Goal: Task Accomplishment & Management: Use online tool/utility

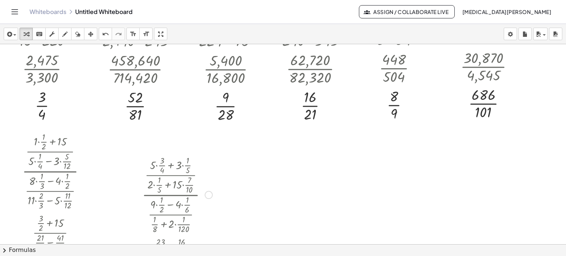
scroll to position [1033, 0]
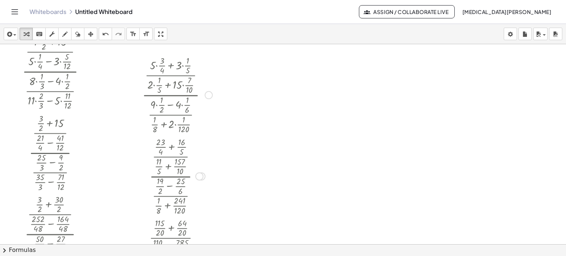
scroll to position [1070, 0]
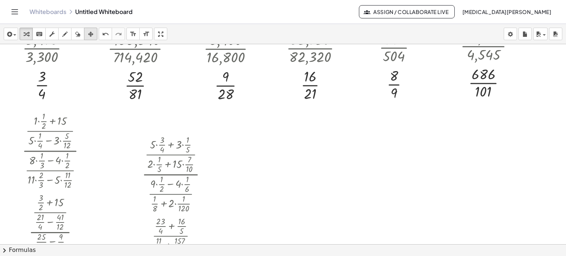
click at [96, 35] on button "arrange" at bounding box center [90, 34] width 13 height 13
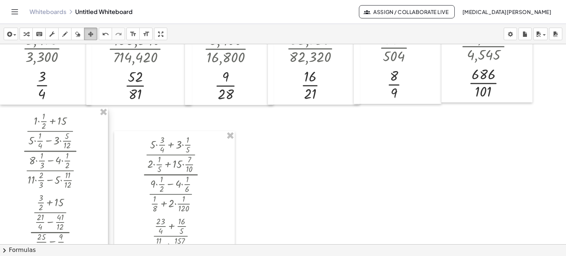
scroll to position [1107, 0]
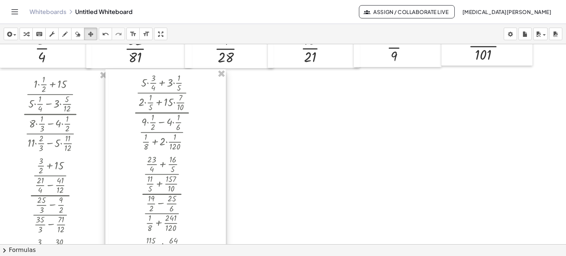
drag, startPoint x: 128, startPoint y: 102, endPoint x: 119, endPoint y: 77, distance: 26.6
click at [25, 35] on icon "button" at bounding box center [26, 34] width 5 height 9
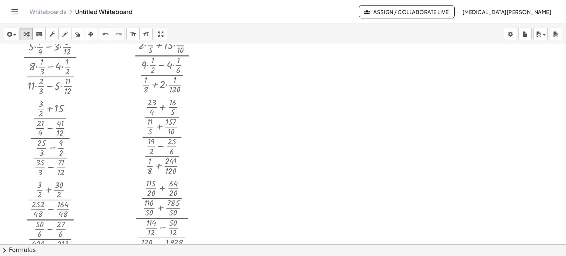
scroll to position [1053, 0]
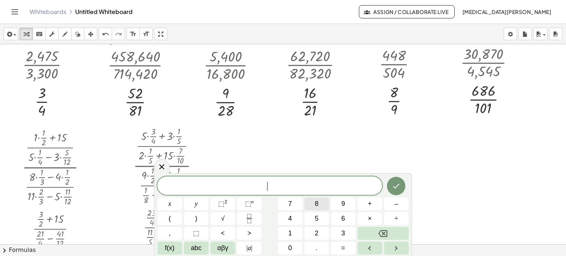
click at [312, 205] on button "8" at bounding box center [316, 204] width 25 height 13
click at [315, 226] on div "8 8 x y ⬚ 2 ⬚ n 7 8 9 + – ( ) √ 4 5 6 × ÷ , ⬚ < > 1 2 3 f(x) abc αβγ | a | 0 . =" at bounding box center [282, 216] width 251 height 78
click at [313, 233] on button "2" at bounding box center [316, 233] width 25 height 13
click at [382, 232] on icon "Backspace" at bounding box center [382, 233] width 9 height 9
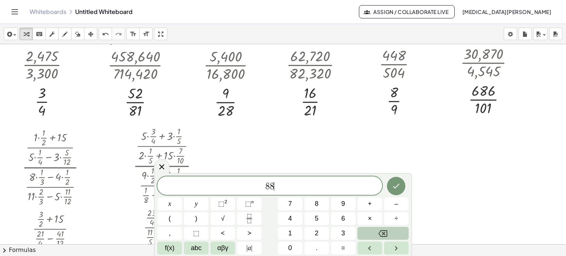
click at [382, 232] on icon "Backspace" at bounding box center [382, 233] width 9 height 9
click at [4, 38] on button "insert" at bounding box center [11, 34] width 14 height 13
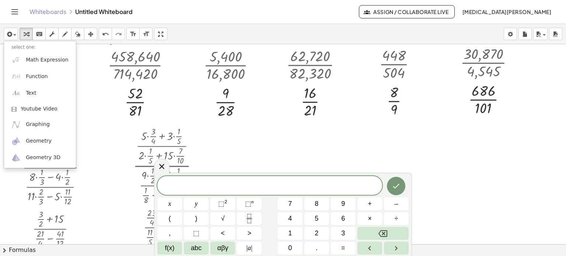
click at [241, 186] on span at bounding box center [269, 186] width 225 height 11
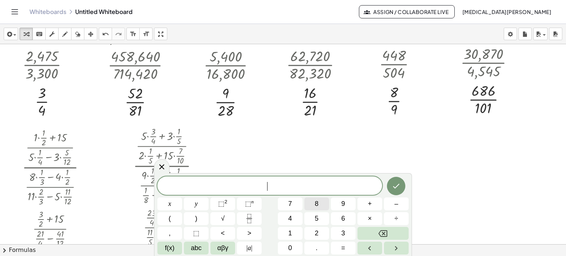
click at [317, 205] on span "8" at bounding box center [317, 204] width 4 height 10
click at [316, 230] on span "2" at bounding box center [317, 233] width 4 height 10
click at [398, 213] on button "÷" at bounding box center [396, 218] width 25 height 13
click at [319, 229] on button "2" at bounding box center [316, 233] width 25 height 13
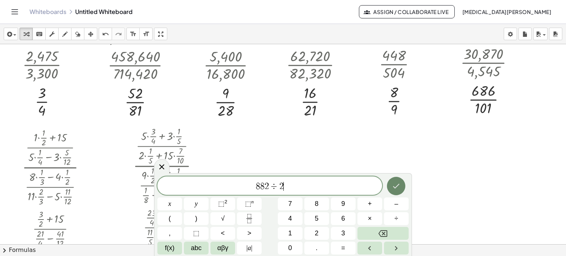
click at [397, 180] on button "Done" at bounding box center [396, 186] width 18 height 18
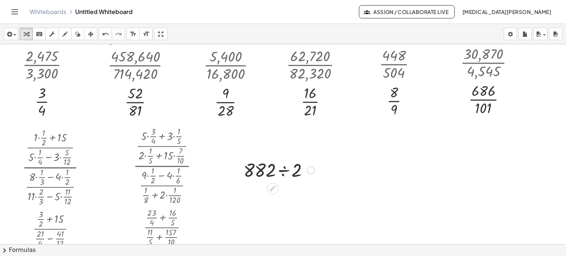
click at [281, 171] on div at bounding box center [279, 169] width 78 height 25
click at [281, 171] on div at bounding box center [279, 169] width 47 height 24
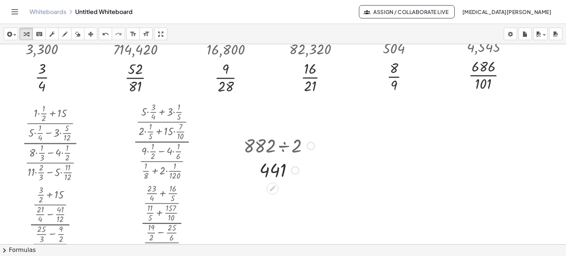
scroll to position [1090, 0]
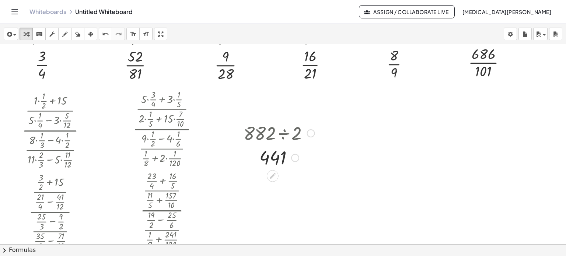
click at [276, 161] on div at bounding box center [279, 157] width 78 height 24
click at [281, 132] on div at bounding box center [279, 132] width 78 height 25
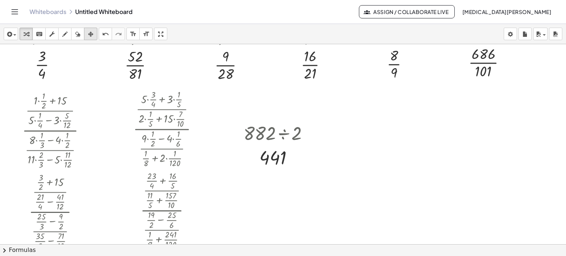
click at [90, 33] on icon "button" at bounding box center [90, 34] width 5 height 9
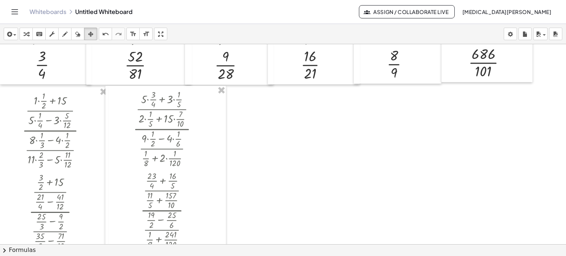
click at [28, 36] on icon "button" at bounding box center [26, 34] width 5 height 9
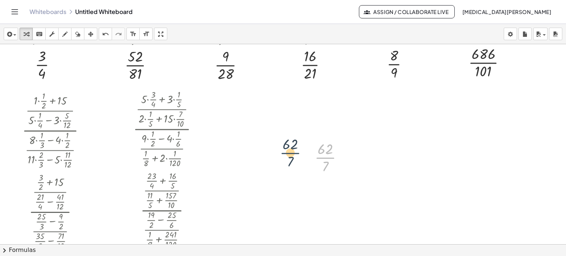
drag, startPoint x: 321, startPoint y: 158, endPoint x: 318, endPoint y: 143, distance: 15.2
click at [324, 159] on div at bounding box center [332, 157] width 42 height 37
click at [104, 34] on icon "undo" at bounding box center [105, 34] width 7 height 9
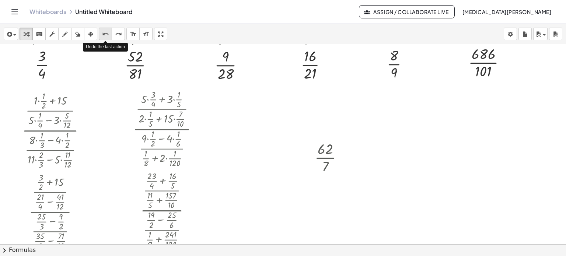
click at [104, 34] on icon "undo" at bounding box center [105, 34] width 7 height 9
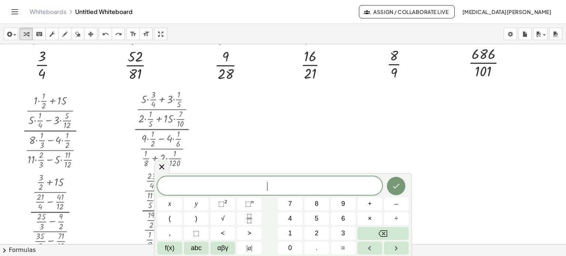
click at [340, 232] on button "3" at bounding box center [343, 233] width 25 height 13
click at [255, 218] on button "Fraction" at bounding box center [249, 218] width 25 height 13
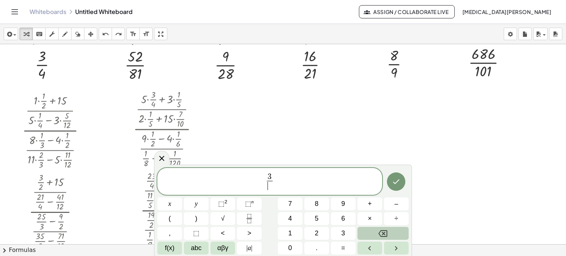
click at [377, 231] on button "Backspace" at bounding box center [382, 233] width 51 height 13
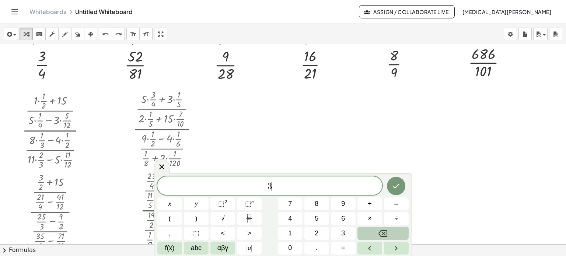
click at [377, 231] on button "Backspace" at bounding box center [382, 233] width 51 height 13
click at [338, 220] on button "6" at bounding box center [343, 218] width 25 height 13
click at [255, 220] on button "Fraction" at bounding box center [249, 218] width 25 height 13
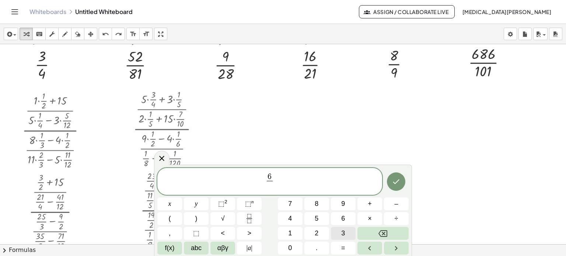
click at [336, 235] on button "3" at bounding box center [343, 233] width 25 height 13
click at [264, 182] on span "​ 6 3 ​" at bounding box center [269, 182] width 225 height 20
click at [321, 201] on button "8" at bounding box center [316, 204] width 25 height 13
click at [402, 184] on button "Done" at bounding box center [396, 181] width 18 height 18
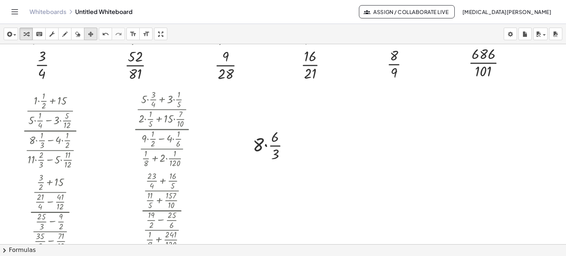
click at [92, 33] on icon "button" at bounding box center [90, 34] width 5 height 9
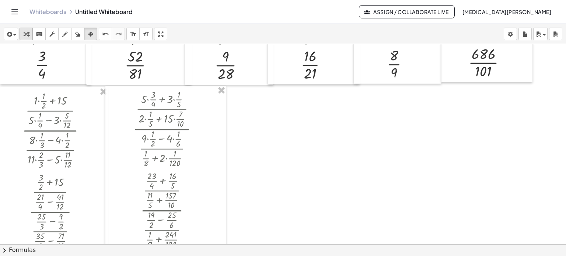
click at [27, 35] on icon "button" at bounding box center [26, 34] width 5 height 9
click at [60, 35] on div "button" at bounding box center [65, 33] width 10 height 9
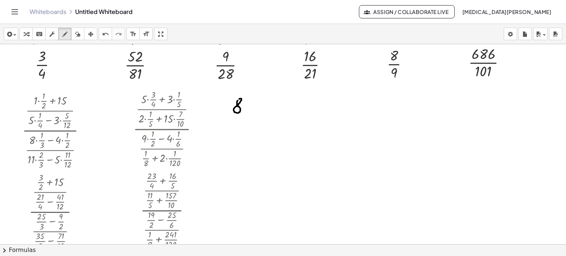
drag, startPoint x: 255, startPoint y: 101, endPoint x: 265, endPoint y: 110, distance: 13.3
drag, startPoint x: 269, startPoint y: 98, endPoint x: 274, endPoint y: 191, distance: 92.7
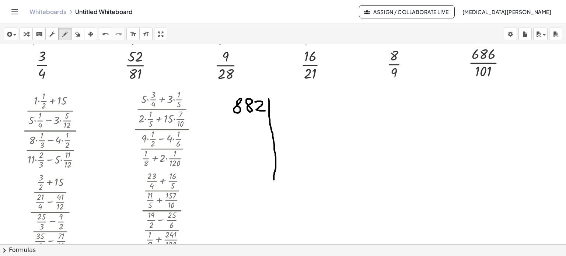
drag, startPoint x: 228, startPoint y: 118, endPoint x: 327, endPoint y: 115, distance: 99.2
drag, startPoint x: 290, startPoint y: 104, endPoint x: 305, endPoint y: 111, distance: 16.5
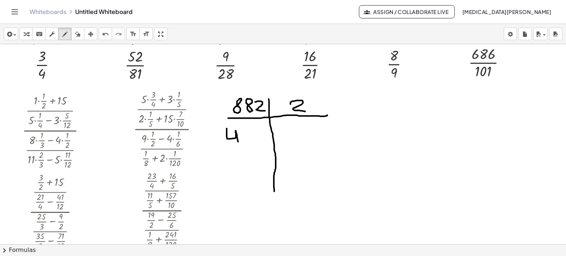
drag, startPoint x: 227, startPoint y: 128, endPoint x: 238, endPoint y: 142, distance: 17.8
click at [105, 32] on icon "undo" at bounding box center [105, 34] width 7 height 9
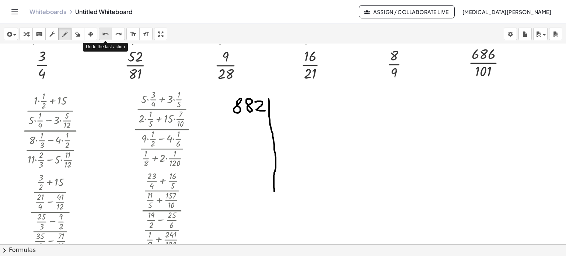
click at [105, 32] on icon "undo" at bounding box center [105, 34] width 7 height 9
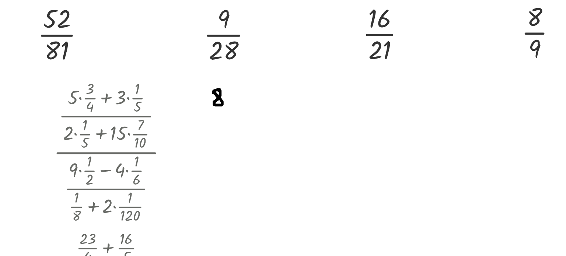
drag, startPoint x: 234, startPoint y: 98, endPoint x: 239, endPoint y: 105, distance: 8.5
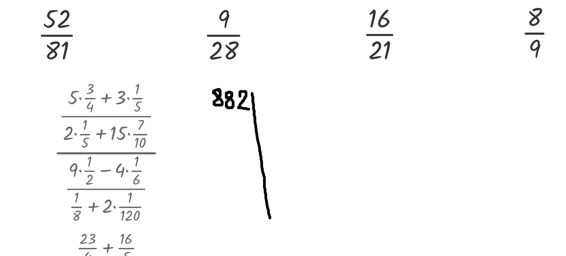
drag, startPoint x: 241, startPoint y: 97, endPoint x: 251, endPoint y: 164, distance: 68.5
drag, startPoint x: 215, startPoint y: 106, endPoint x: 256, endPoint y: 110, distance: 41.1
drag, startPoint x: 247, startPoint y: 101, endPoint x: 254, endPoint y: 106, distance: 8.2
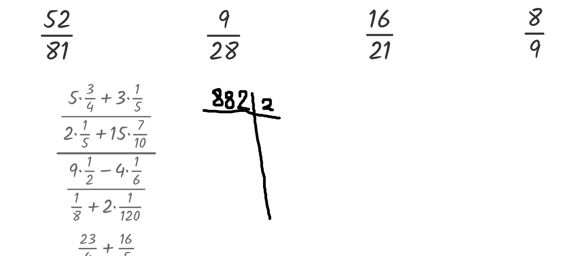
drag, startPoint x: 219, startPoint y: 111, endPoint x: 221, endPoint y: 121, distance: 10.6
drag, startPoint x: 224, startPoint y: 110, endPoint x: 230, endPoint y: 120, distance: 11.1
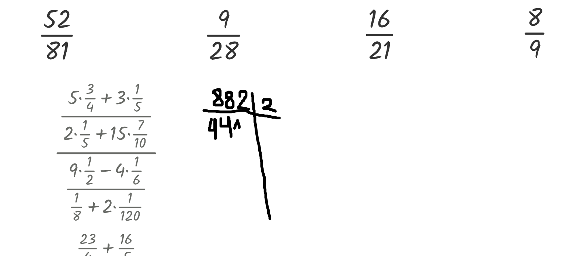
drag, startPoint x: 231, startPoint y: 115, endPoint x: 235, endPoint y: 120, distance: 6.0
drag, startPoint x: 248, startPoint y: 113, endPoint x: 249, endPoint y: 121, distance: 7.5
drag, startPoint x: 217, startPoint y: 128, endPoint x: 220, endPoint y: 133, distance: 6.0
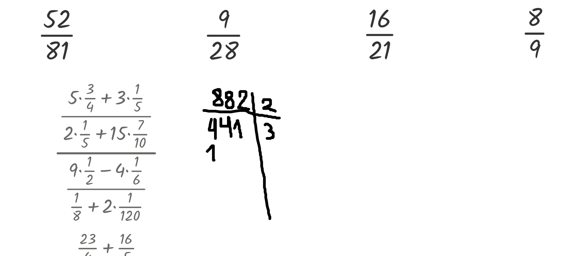
drag, startPoint x: 223, startPoint y: 126, endPoint x: 230, endPoint y: 132, distance: 9.4
drag, startPoint x: 231, startPoint y: 126, endPoint x: 235, endPoint y: 134, distance: 8.8
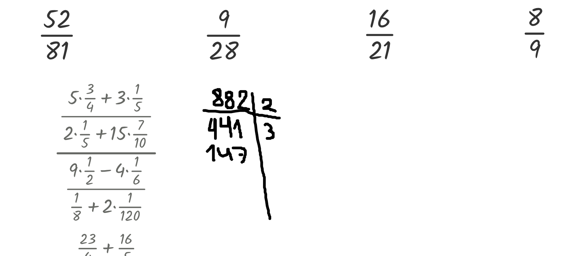
drag, startPoint x: 250, startPoint y: 126, endPoint x: 251, endPoint y: 133, distance: 6.6
drag, startPoint x: 225, startPoint y: 137, endPoint x: 230, endPoint y: 147, distance: 10.6
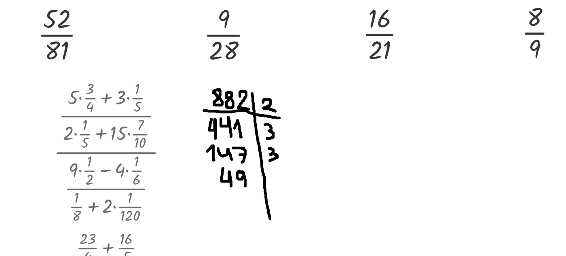
drag, startPoint x: 234, startPoint y: 139, endPoint x: 237, endPoint y: 147, distance: 8.8
drag, startPoint x: 251, startPoint y: 137, endPoint x: 254, endPoint y: 146, distance: 9.2
drag, startPoint x: 252, startPoint y: 142, endPoint x: 256, endPoint y: 142, distance: 3.7
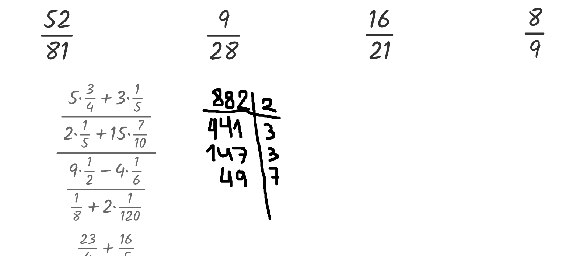
drag, startPoint x: 231, startPoint y: 150, endPoint x: 237, endPoint y: 158, distance: 9.3
drag, startPoint x: 233, startPoint y: 155, endPoint x: 238, endPoint y: 155, distance: 5.5
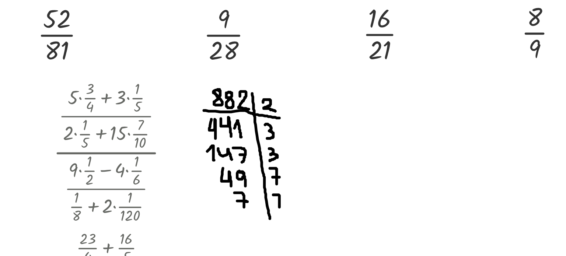
drag, startPoint x: 252, startPoint y: 151, endPoint x: 256, endPoint y: 159, distance: 8.1
drag, startPoint x: 254, startPoint y: 155, endPoint x: 258, endPoint y: 155, distance: 4.1
drag, startPoint x: 234, startPoint y: 163, endPoint x: 238, endPoint y: 167, distance: 5.2
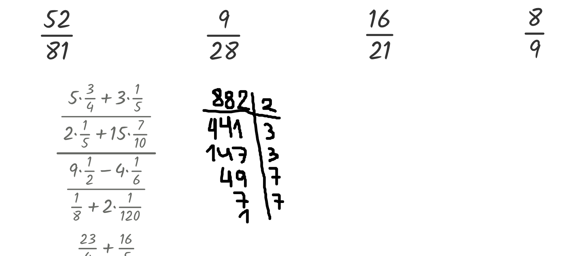
drag, startPoint x: 258, startPoint y: 104, endPoint x: 261, endPoint y: 153, distance: 49.5
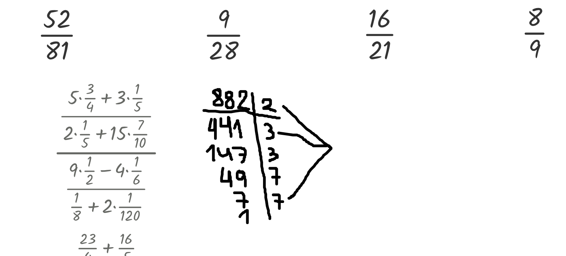
drag, startPoint x: 255, startPoint y: 118, endPoint x: 283, endPoint y: 128, distance: 29.3
drag, startPoint x: 258, startPoint y: 130, endPoint x: 283, endPoint y: 127, distance: 25.6
drag, startPoint x: 272, startPoint y: 132, endPoint x: 283, endPoint y: 127, distance: 12.7
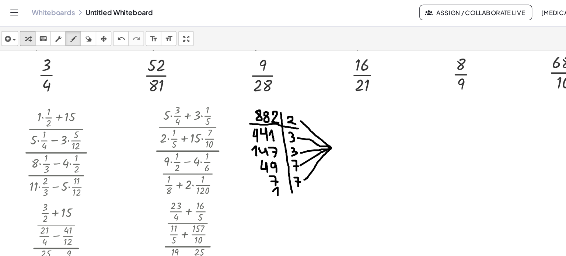
click at [28, 36] on icon "button" at bounding box center [26, 34] width 5 height 9
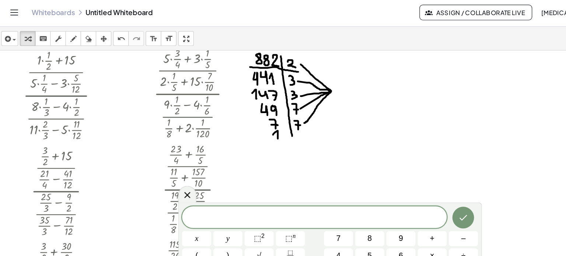
scroll to position [1059, 0]
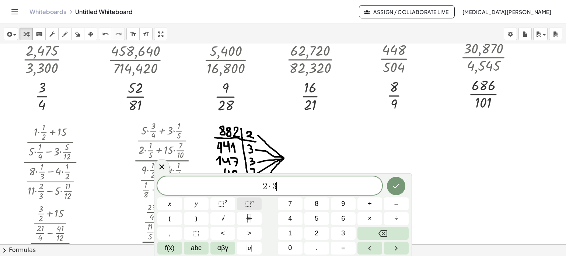
click at [248, 202] on span "⬚" at bounding box center [248, 203] width 6 height 7
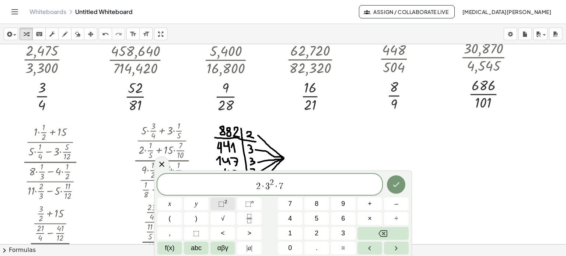
click at [218, 202] on button "⬚ 2" at bounding box center [222, 204] width 25 height 13
click at [401, 183] on button "Done" at bounding box center [396, 184] width 18 height 18
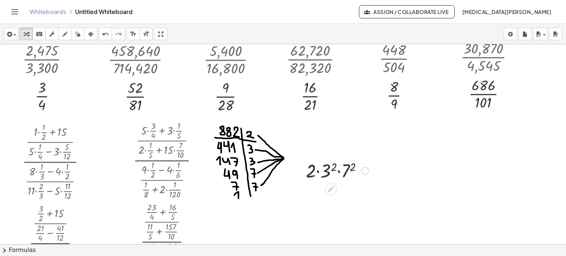
click at [327, 170] on div at bounding box center [337, 170] width 70 height 25
click at [345, 198] on div at bounding box center [337, 195] width 70 height 25
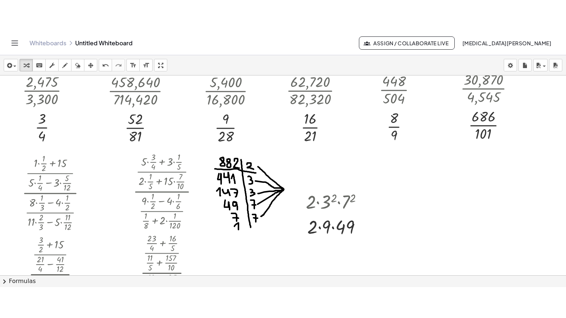
scroll to position [1096, 0]
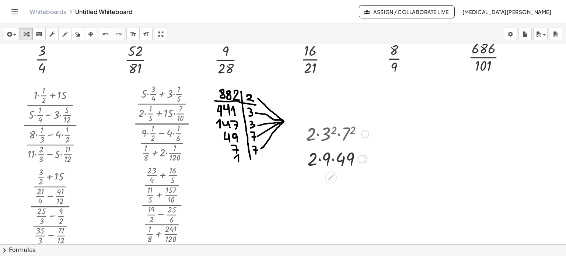
click at [333, 160] on div at bounding box center [337, 158] width 70 height 25
click at [323, 184] on div at bounding box center [337, 183] width 70 height 25
drag, startPoint x: 166, startPoint y: 39, endPoint x: 336, endPoint y: 140, distance: 197.8
click at [166, 84] on div "insert select one: Math Expression Function Text Youtube Video Graphing Geometr…" at bounding box center [283, 140] width 566 height 232
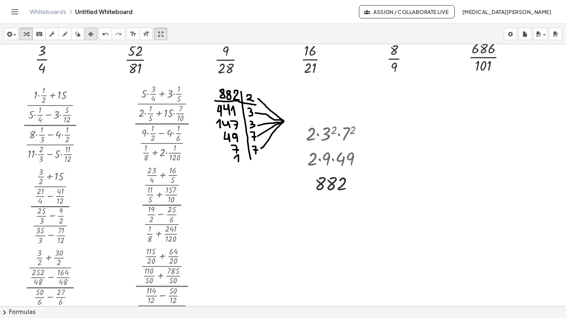
click at [91, 30] on icon "button" at bounding box center [90, 34] width 5 height 9
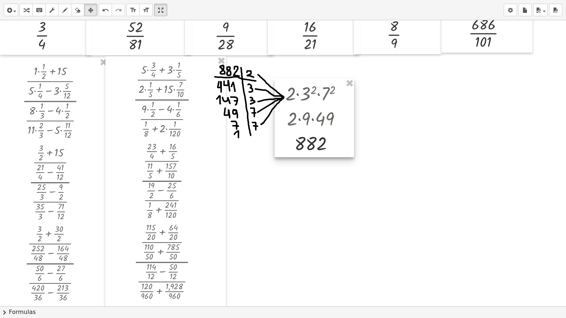
drag, startPoint x: 353, startPoint y: 149, endPoint x: 333, endPoint y: 135, distance: 25.1
click at [333, 135] on div at bounding box center [315, 118] width 80 height 78
click at [25, 4] on button "transform" at bounding box center [26, 10] width 13 height 13
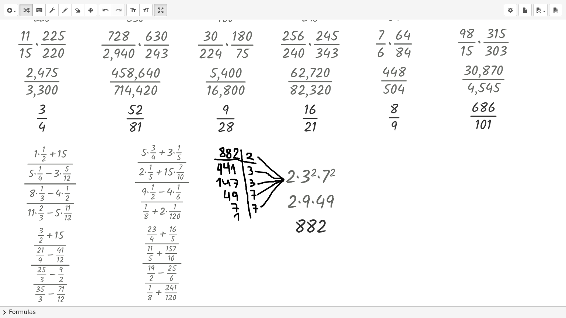
scroll to position [1059, 0]
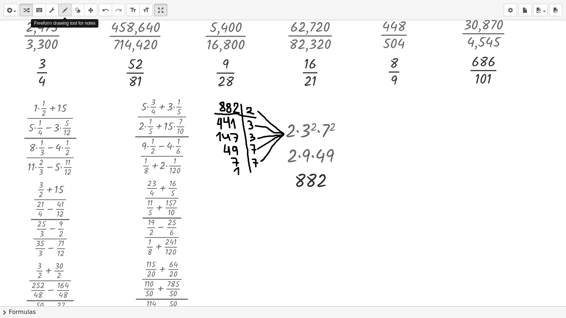
click at [63, 8] on icon "button" at bounding box center [64, 10] width 5 height 9
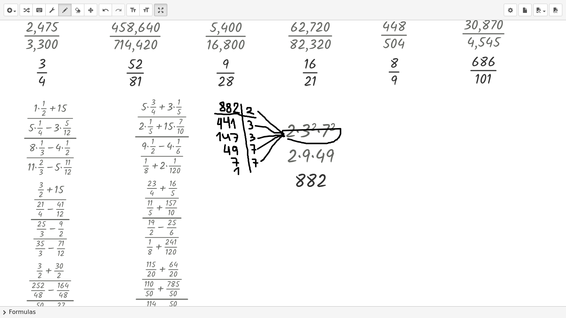
drag, startPoint x: 288, startPoint y: 139, endPoint x: 284, endPoint y: 136, distance: 4.4
click at [102, 12] on icon "undo" at bounding box center [105, 10] width 7 height 9
click at [29, 12] on div "button" at bounding box center [26, 10] width 10 height 9
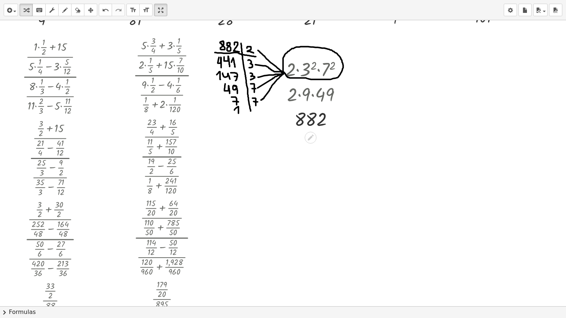
scroll to position [1132, 0]
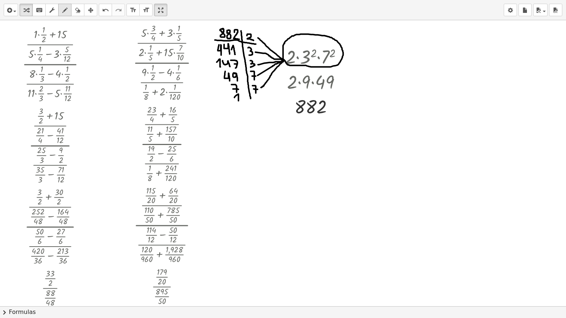
click at [66, 6] on icon "button" at bounding box center [64, 10] width 5 height 9
drag, startPoint x: 232, startPoint y: 123, endPoint x: 242, endPoint y: 137, distance: 17.1
click at [75, 8] on icon "button" at bounding box center [77, 10] width 5 height 9
drag, startPoint x: 238, startPoint y: 132, endPoint x: 244, endPoint y: 130, distance: 5.8
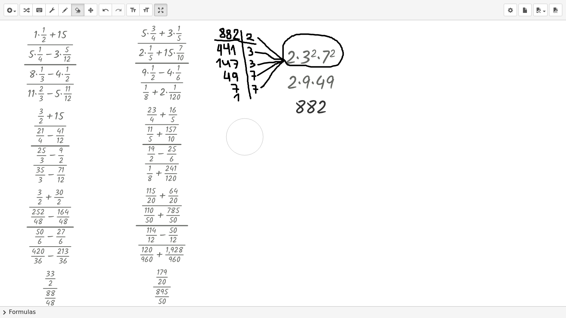
click at [60, 15] on button "draw" at bounding box center [64, 10] width 13 height 13
drag, startPoint x: 231, startPoint y: 126, endPoint x: 231, endPoint y: 130, distance: 4.4
drag, startPoint x: 239, startPoint y: 128, endPoint x: 245, endPoint y: 138, distance: 11.8
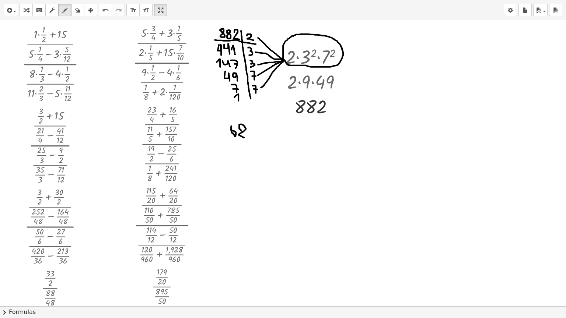
drag, startPoint x: 227, startPoint y: 138, endPoint x: 256, endPoint y: 140, distance: 29.5
drag, startPoint x: 237, startPoint y: 142, endPoint x: 238, endPoint y: 151, distance: 9.7
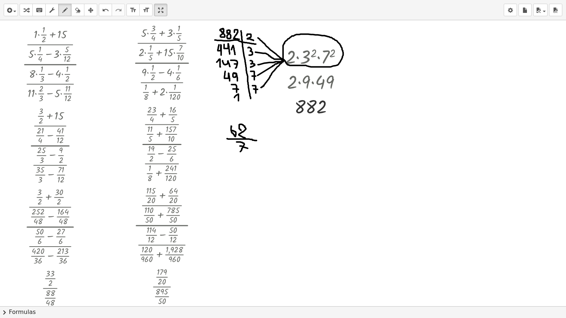
drag, startPoint x: 240, startPoint y: 146, endPoint x: 249, endPoint y: 149, distance: 10.1
drag, startPoint x: 262, startPoint y: 136, endPoint x: 269, endPoint y: 136, distance: 7.4
drag, startPoint x: 264, startPoint y: 138, endPoint x: 270, endPoint y: 140, distance: 6.2
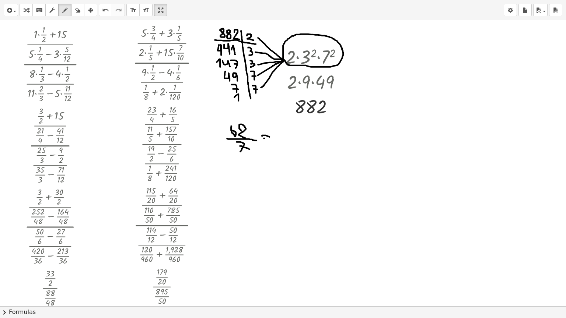
drag, startPoint x: 287, startPoint y: 135, endPoint x: 300, endPoint y: 136, distance: 12.9
drag, startPoint x: 290, startPoint y: 139, endPoint x: 293, endPoint y: 149, distance: 11.0
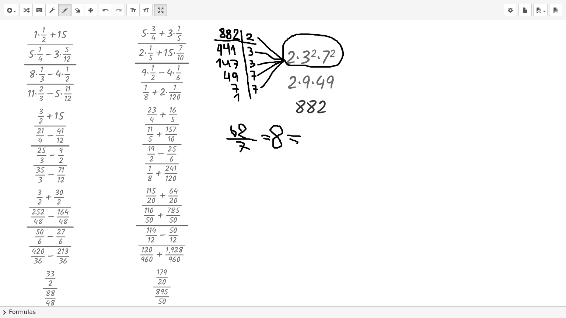
drag, startPoint x: 298, startPoint y: 123, endPoint x: 293, endPoint y: 127, distance: 6.3
drag, startPoint x: 290, startPoint y: 153, endPoint x: 279, endPoint y: 149, distance: 12.2
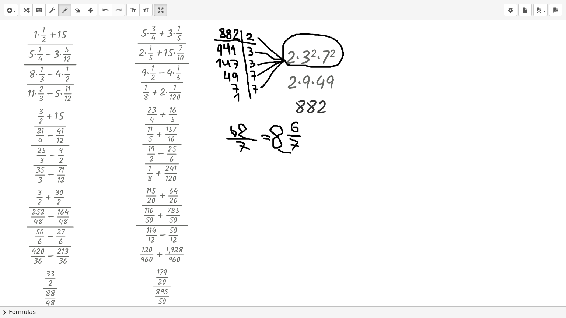
drag, startPoint x: 279, startPoint y: 149, endPoint x: 284, endPoint y: 149, distance: 5.2
drag, startPoint x: 284, startPoint y: 154, endPoint x: 287, endPoint y: 158, distance: 5.5
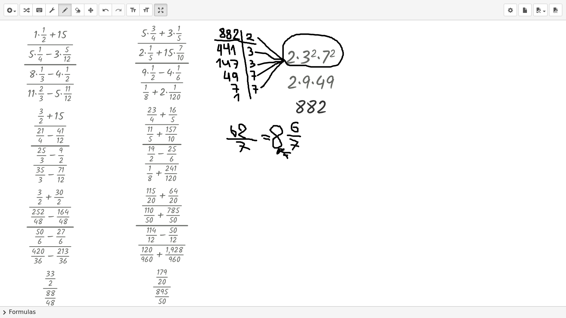
drag, startPoint x: 286, startPoint y: 154, endPoint x: 282, endPoint y: 155, distance: 4.1
drag, startPoint x: 279, startPoint y: 121, endPoint x: 289, endPoint y: 120, distance: 9.6
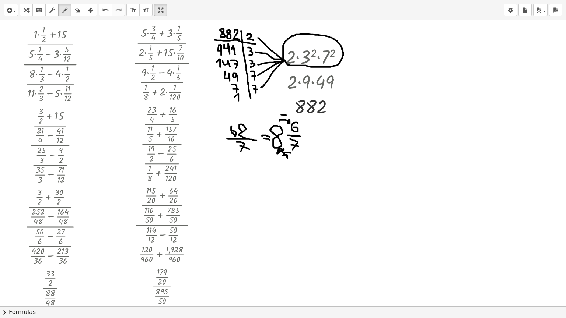
drag, startPoint x: 281, startPoint y: 114, endPoint x: 286, endPoint y: 115, distance: 4.8
drag, startPoint x: 284, startPoint y: 110, endPoint x: 283, endPoint y: 115, distance: 5.2
drag, startPoint x: 283, startPoint y: 113, endPoint x: 282, endPoint y: 117, distance: 3.8
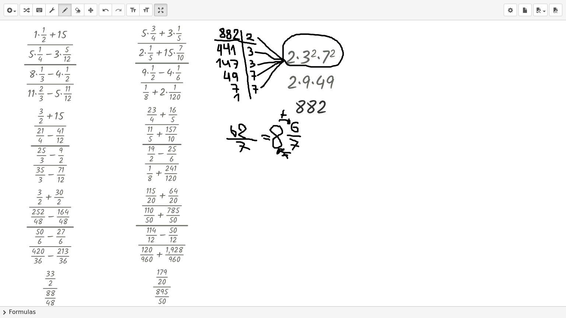
drag, startPoint x: 305, startPoint y: 133, endPoint x: 310, endPoint y: 133, distance: 4.8
drag, startPoint x: 305, startPoint y: 136, endPoint x: 310, endPoint y: 136, distance: 4.1
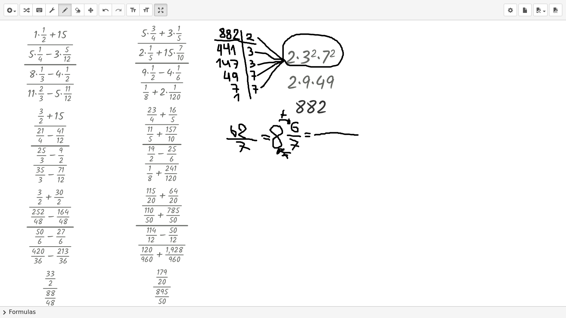
drag, startPoint x: 315, startPoint y: 135, endPoint x: 358, endPoint y: 135, distance: 43.1
drag, startPoint x: 325, startPoint y: 139, endPoint x: 330, endPoint y: 147, distance: 9.1
drag, startPoint x: 329, startPoint y: 143, endPoint x: 339, endPoint y: 143, distance: 9.2
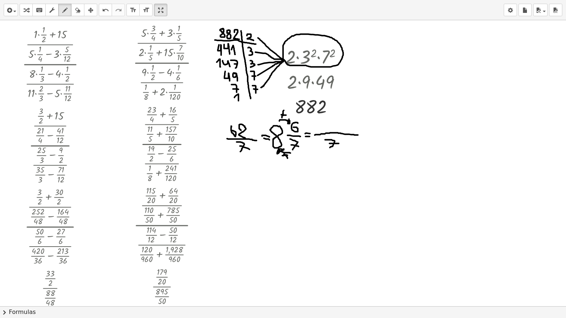
drag, startPoint x: 314, startPoint y: 119, endPoint x: 319, endPoint y: 130, distance: 12.2
drag, startPoint x: 315, startPoint y: 125, endPoint x: 323, endPoint y: 124, distance: 7.4
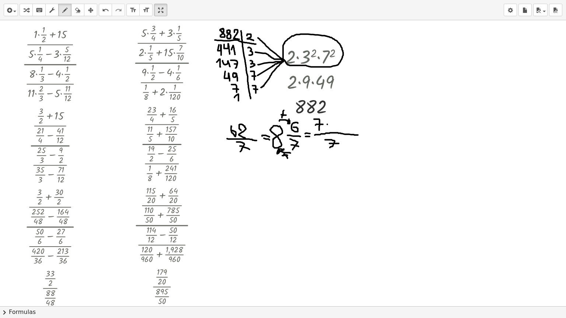
drag, startPoint x: 339, startPoint y: 124, endPoint x: 344, endPoint y: 124, distance: 4.8
drag, startPoint x: 341, startPoint y: 119, endPoint x: 341, endPoint y: 125, distance: 6.3
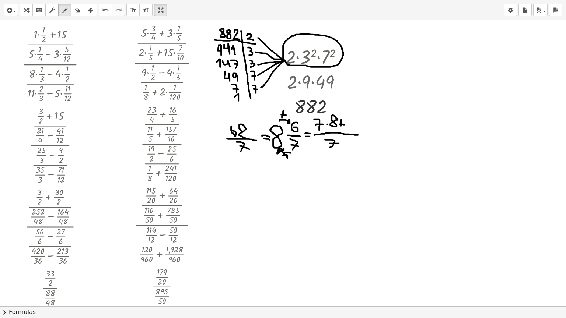
drag, startPoint x: 351, startPoint y: 120, endPoint x: 353, endPoint y: 115, distance: 5.3
drag, startPoint x: 363, startPoint y: 130, endPoint x: 370, endPoint y: 131, distance: 7.4
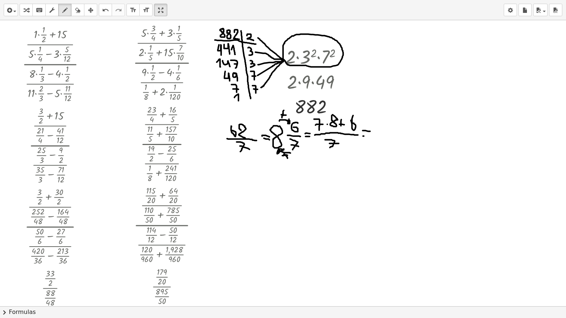
drag, startPoint x: 363, startPoint y: 136, endPoint x: 370, endPoint y: 137, distance: 6.8
drag, startPoint x: 376, startPoint y: 134, endPoint x: 396, endPoint y: 131, distance: 20.5
drag, startPoint x: 383, startPoint y: 140, endPoint x: 388, endPoint y: 147, distance: 9.1
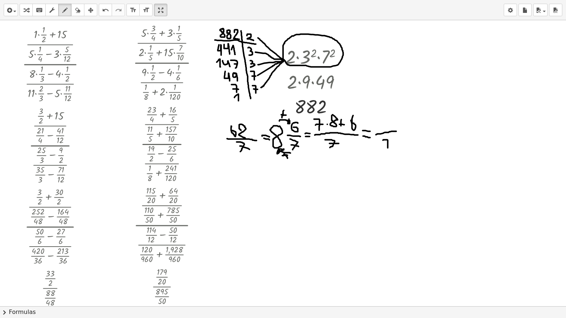
drag, startPoint x: 386, startPoint y: 116, endPoint x: 386, endPoint y: 121, distance: 4.1
drag, startPoint x: 394, startPoint y: 121, endPoint x: 400, endPoint y: 128, distance: 8.9
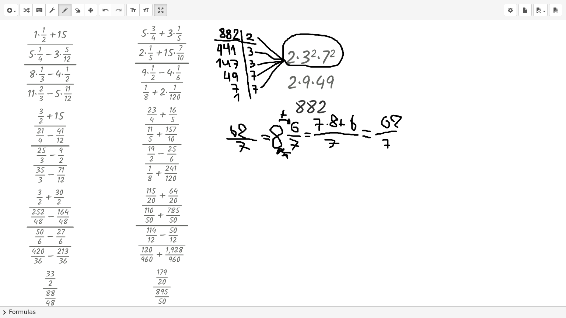
click at [22, 13] on div "button" at bounding box center [26, 10] width 10 height 9
click at [352, 193] on div at bounding box center [368, 201] width 65 height 37
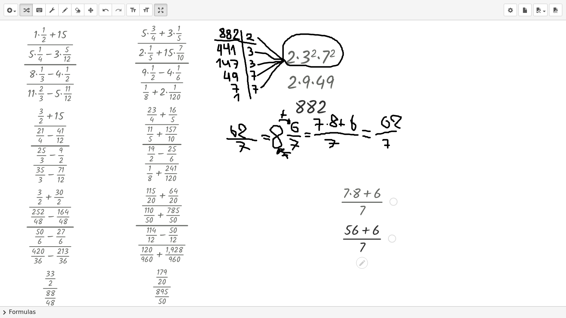
click at [367, 230] on div at bounding box center [368, 238] width 65 height 37
click at [81, 9] on div "button" at bounding box center [78, 10] width 10 height 9
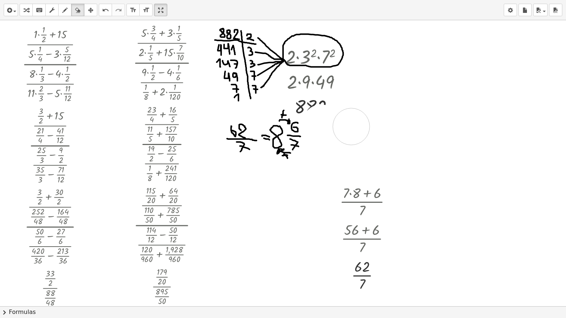
drag, startPoint x: 321, startPoint y: 122, endPoint x: 349, endPoint y: 125, distance: 28.5
click at [93, 12] on icon "button" at bounding box center [90, 10] width 5 height 9
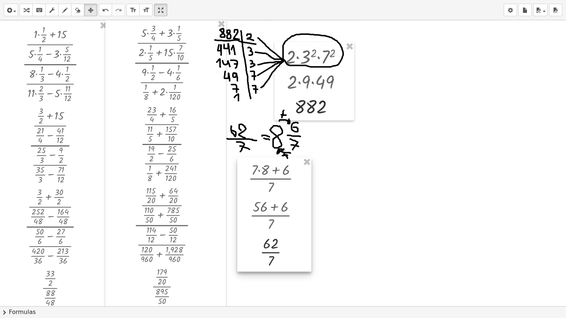
drag, startPoint x: 335, startPoint y: 216, endPoint x: 243, endPoint y: 193, distance: 94.3
click at [243, 193] on div at bounding box center [274, 215] width 74 height 114
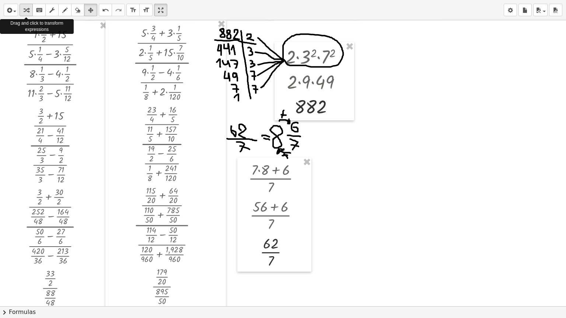
click at [24, 11] on icon "button" at bounding box center [26, 10] width 5 height 9
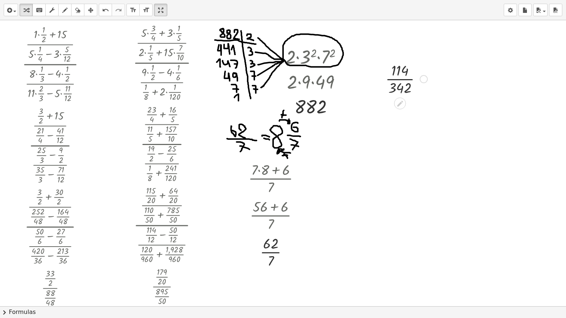
click at [400, 77] on div at bounding box center [406, 78] width 49 height 37
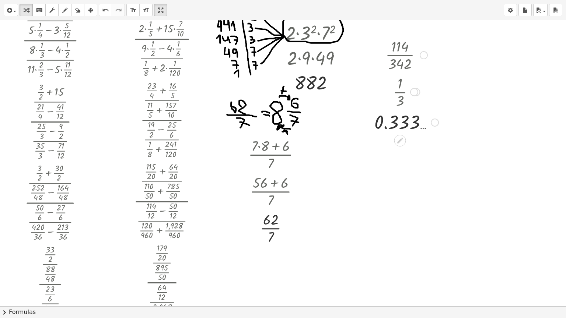
scroll to position [1169, 0]
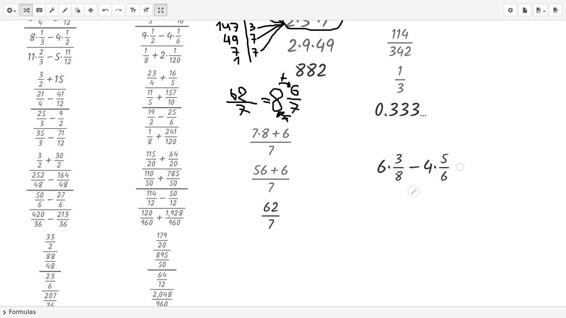
click at [389, 167] on div at bounding box center [420, 166] width 95 height 37
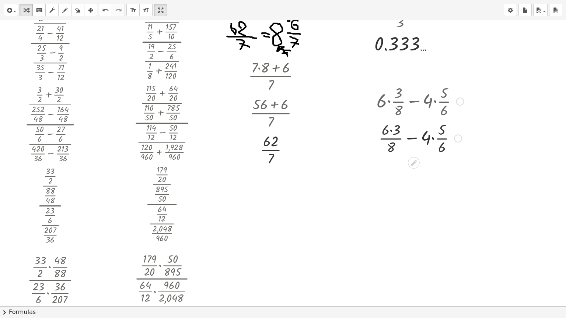
scroll to position [1243, 0]
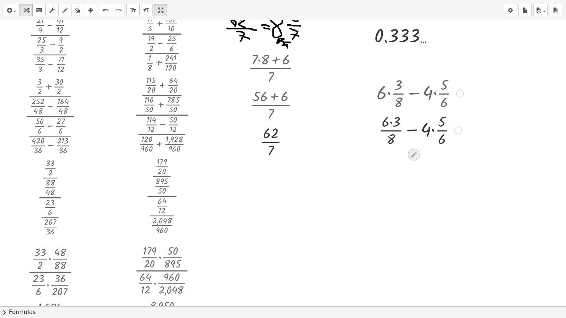
click at [415, 152] on icon at bounding box center [414, 155] width 6 height 6
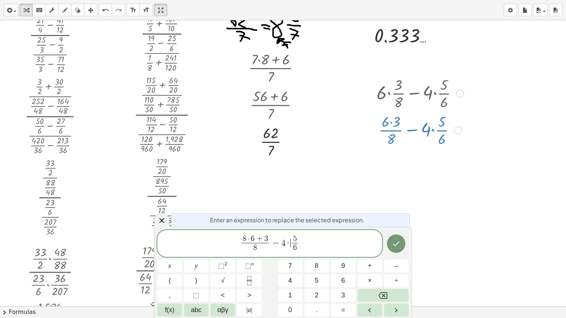
click at [290, 242] on span "8 · 6 + 3 8 ​ − 4 · ​ 5 6 ​" at bounding box center [269, 245] width 225 height 20
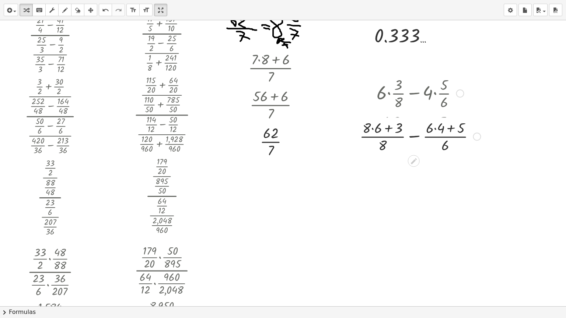
drag, startPoint x: 476, startPoint y: 167, endPoint x: 477, endPoint y: 132, distance: 34.6
click at [477, 133] on div at bounding box center [477, 137] width 8 height 8
click at [476, 128] on div at bounding box center [475, 130] width 8 height 8
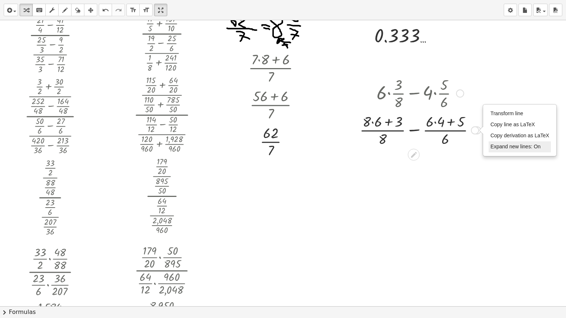
click at [498, 146] on span "Expand new lines: On" at bounding box center [515, 147] width 50 height 6
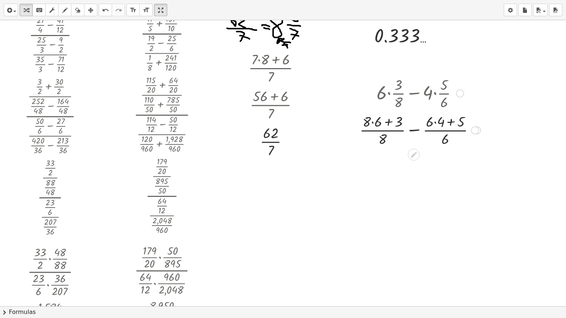
click at [372, 121] on div at bounding box center [420, 129] width 128 height 37
click at [385, 122] on div at bounding box center [420, 129] width 125 height 37
click at [421, 121] on div at bounding box center [420, 129] width 101 height 37
click at [434, 122] on div at bounding box center [420, 129] width 97 height 37
click at [450, 130] on div "Transform line Copy line as LaTeX Copy derivation as LaTeX Expand new lines: On" at bounding box center [451, 130] width 8 height 8
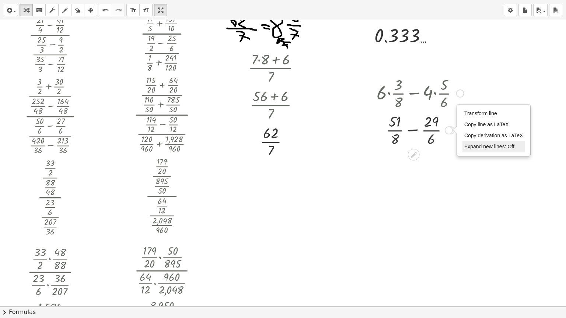
click at [472, 148] on span "Expand new lines: Off" at bounding box center [489, 147] width 50 height 6
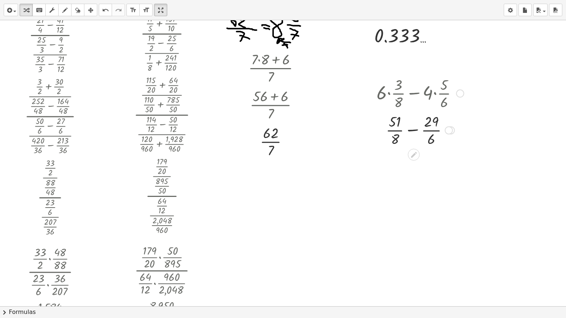
click at [412, 128] on div at bounding box center [420, 129] width 95 height 37
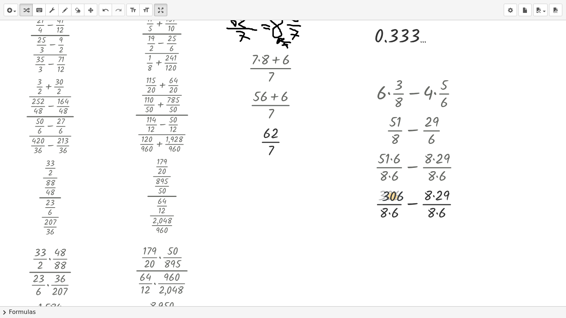
drag, startPoint x: 385, startPoint y: 173, endPoint x: 390, endPoint y: 174, distance: 4.8
click at [414, 94] on div "+ · 6 · · 3 · 8 − · 4 · · 5 · 6 + · 6 · 3 · 8 − · 4 · · 5 · 6 + · ( + · 8 · 6 +…" at bounding box center [414, 94] width 0 height 0
drag, startPoint x: 384, startPoint y: 212, endPoint x: 396, endPoint y: 212, distance: 12.2
drag, startPoint x: 427, startPoint y: 199, endPoint x: 433, endPoint y: 207, distance: 10.0
drag, startPoint x: 432, startPoint y: 207, endPoint x: 442, endPoint y: 210, distance: 10.3
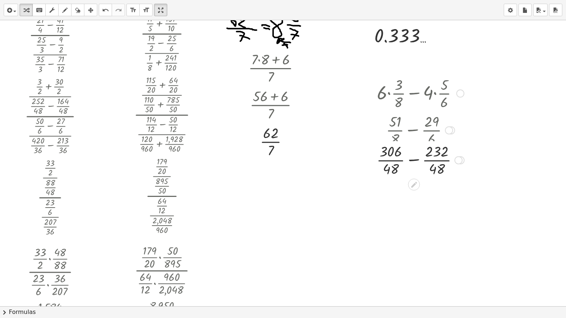
drag, startPoint x: 455, startPoint y: 203, endPoint x: 458, endPoint y: 156, distance: 47.3
click at [414, 160] on div "+ · − · · · 306 48 232 48 Transform line Copy line as LaTeX Copy derivation as …" at bounding box center [414, 160] width 0 height 0
click at [413, 165] on div at bounding box center [420, 166] width 95 height 37
click at [413, 205] on div at bounding box center [420, 203] width 95 height 37
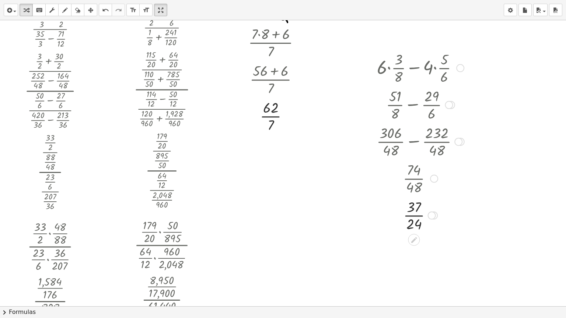
scroll to position [1280, 0]
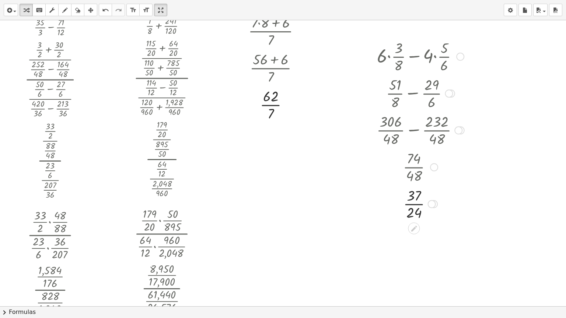
click at [413, 203] on div at bounding box center [420, 203] width 95 height 37
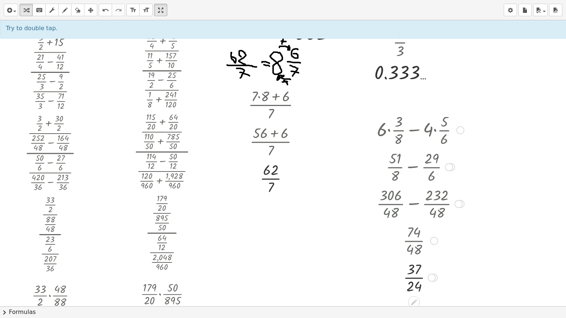
scroll to position [1169, 0]
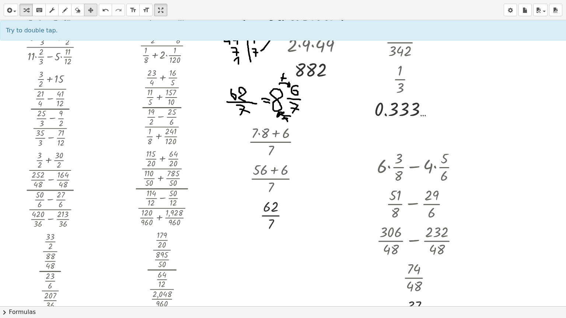
click at [86, 14] on div "button" at bounding box center [91, 10] width 10 height 9
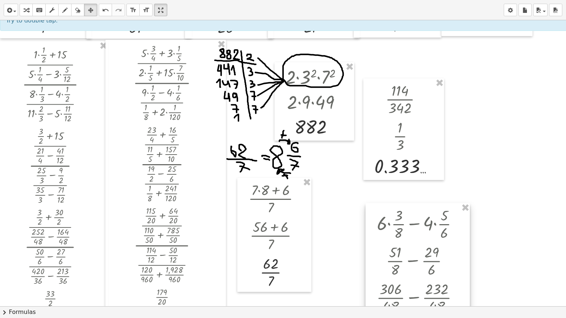
scroll to position [1096, 0]
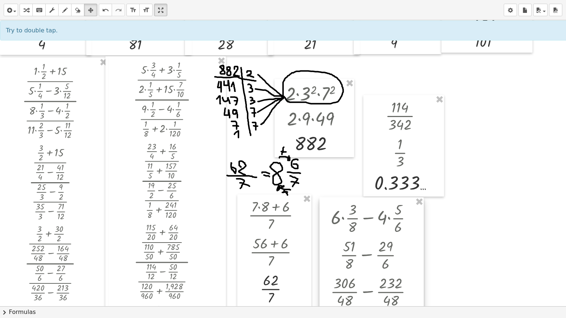
drag, startPoint x: 371, startPoint y: 234, endPoint x: 325, endPoint y: 212, distance: 51.3
click at [325, 212] on div at bounding box center [371, 292] width 104 height 188
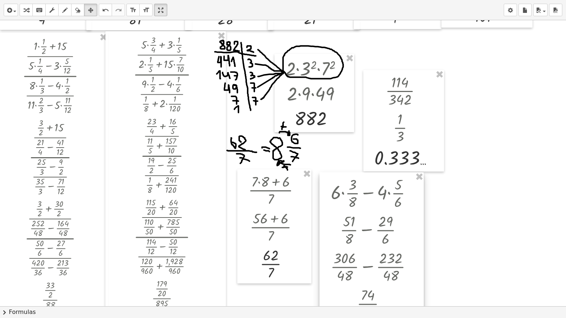
scroll to position [1132, 0]
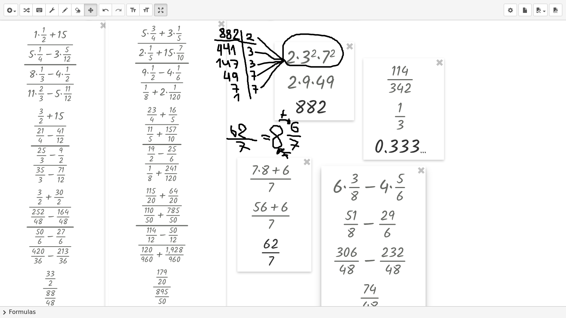
drag, startPoint x: 336, startPoint y: 165, endPoint x: 338, endPoint y: 170, distance: 5.8
click at [338, 170] on div at bounding box center [373, 260] width 104 height 188
drag, startPoint x: 28, startPoint y: 12, endPoint x: 325, endPoint y: 245, distance: 376.9
click at [28, 12] on icon "button" at bounding box center [26, 10] width 5 height 9
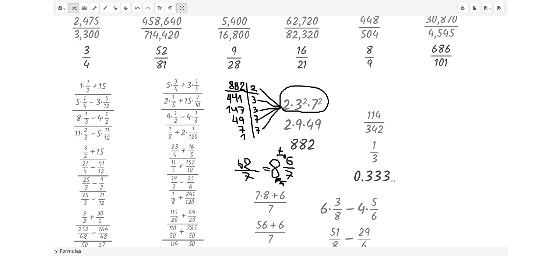
scroll to position [1059, 0]
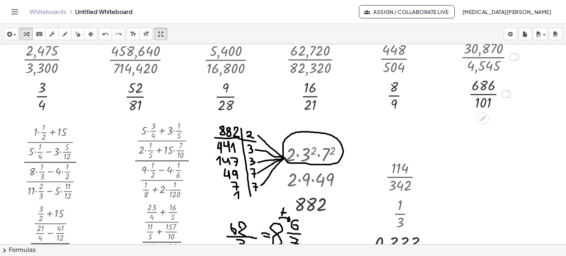
click at [475, 105] on div at bounding box center [490, 93] width 82 height 37
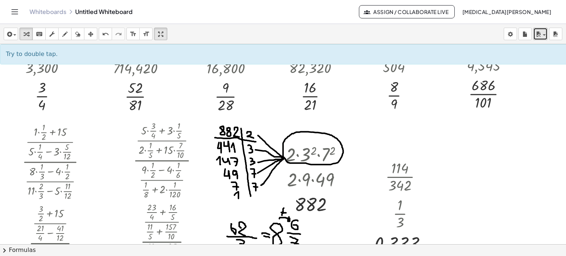
click at [535, 34] on icon "button" at bounding box center [538, 34] width 7 height 9
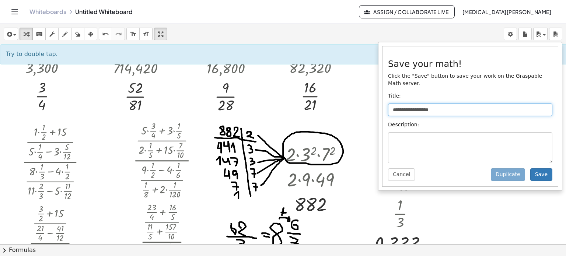
click at [443, 104] on input "**********" at bounding box center [470, 110] width 164 height 13
drag, startPoint x: 444, startPoint y: 104, endPoint x: 395, endPoint y: 101, distance: 49.1
click at [395, 104] on input "**********" at bounding box center [470, 110] width 164 height 13
type input "*"
type input "**********"
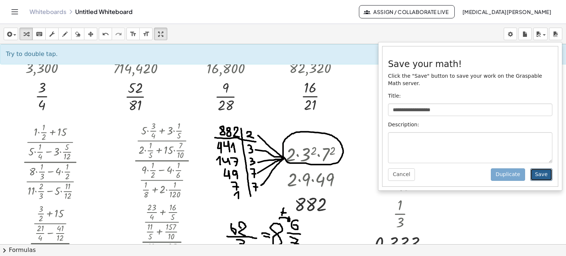
click at [548, 168] on button "Save" at bounding box center [541, 174] width 22 height 13
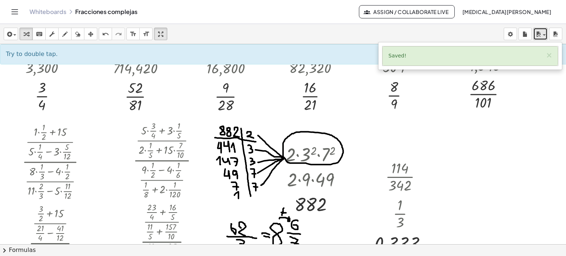
click at [545, 36] on div "button" at bounding box center [540, 33] width 11 height 9
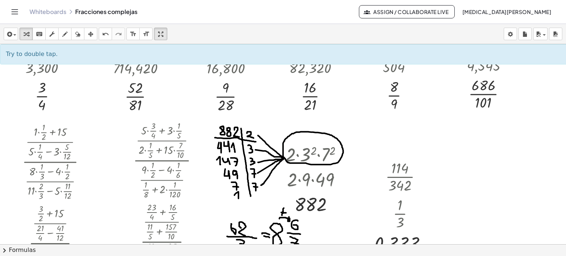
click at [14, 11] on icon "Toggle navigation" at bounding box center [14, 11] width 9 height 9
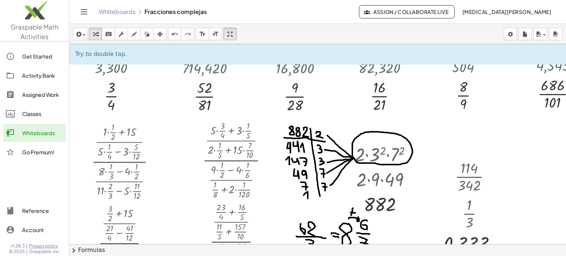
click at [26, 111] on div "Classes" at bounding box center [42, 113] width 41 height 9
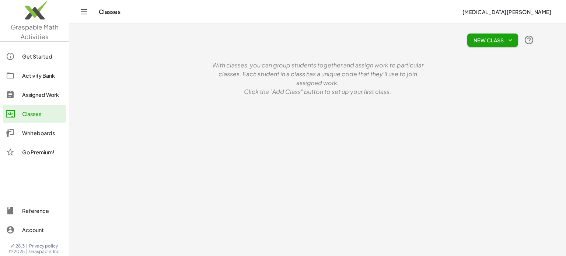
click at [12, 77] on icon at bounding box center [10, 75] width 9 height 9
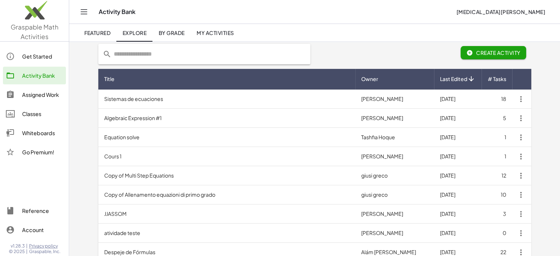
scroll to position [15, 0]
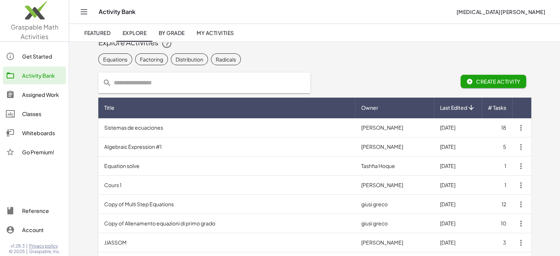
click at [131, 130] on td "Sistemas de ecuaciones" at bounding box center [227, 127] width 258 height 19
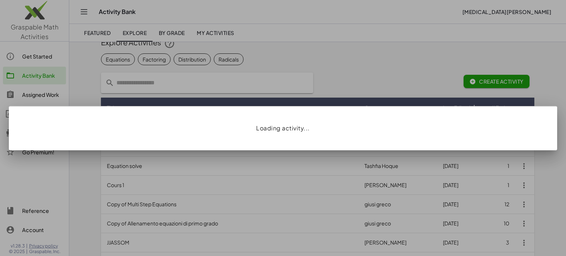
drag, startPoint x: 258, startPoint y: 134, endPoint x: 392, endPoint y: 108, distance: 136.6
click at [392, 108] on div "Loading activity..." at bounding box center [283, 128] width 548 height 44
click at [350, 130] on div "Loading activity..." at bounding box center [283, 128] width 548 height 44
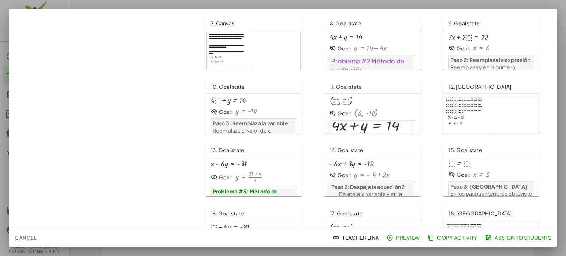
scroll to position [184, 0]
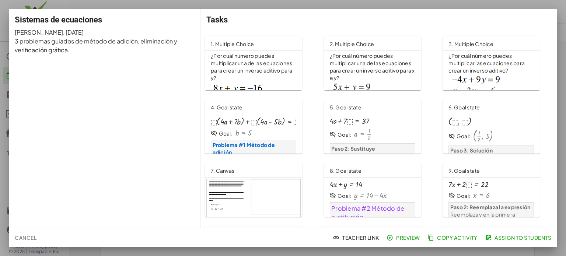
scroll to position [65, 0]
click at [29, 234] on span "Cancel" at bounding box center [26, 237] width 22 height 7
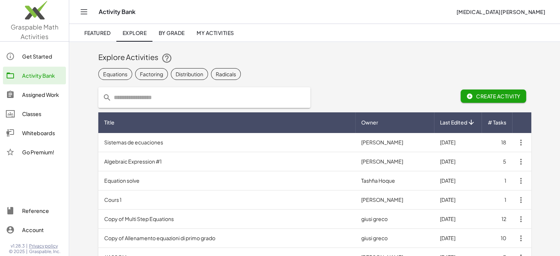
click at [149, 92] on input "text" at bounding box center [209, 97] width 195 height 21
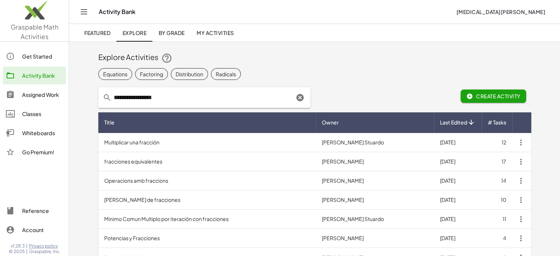
type input "**********"
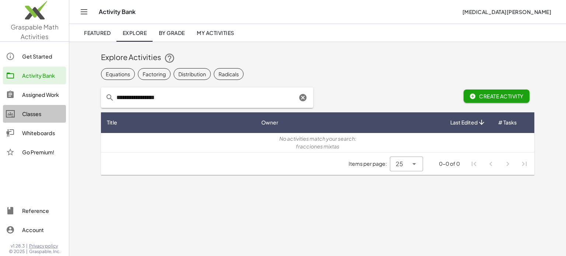
click at [22, 116] on div "Classes" at bounding box center [42, 113] width 41 height 9
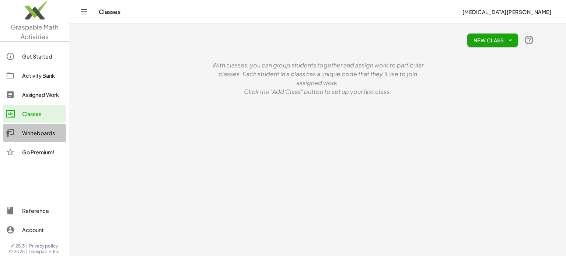
click at [43, 134] on div "Whiteboards" at bounding box center [42, 133] width 41 height 9
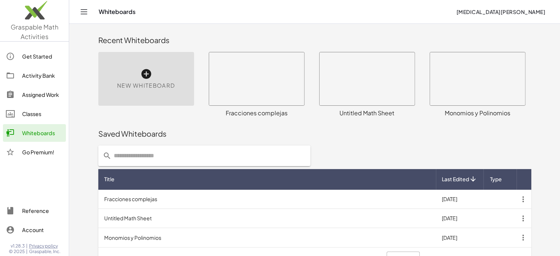
click at [39, 230] on div "Account" at bounding box center [42, 230] width 41 height 9
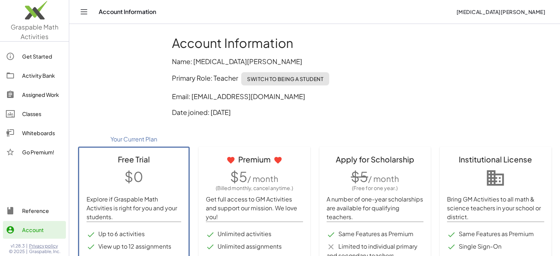
click at [280, 79] on span "Switch to being a Student" at bounding box center [285, 79] width 77 height 7
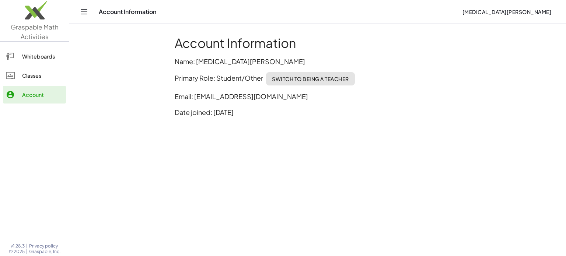
click at [19, 73] on div at bounding box center [14, 75] width 16 height 9
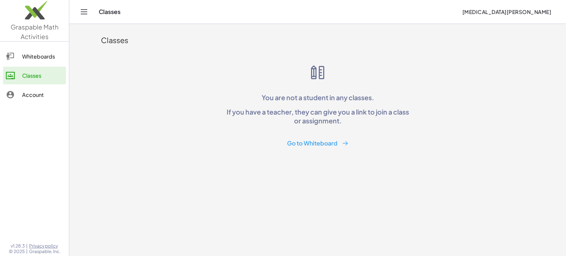
click at [53, 53] on div "Whiteboards" at bounding box center [42, 56] width 41 height 9
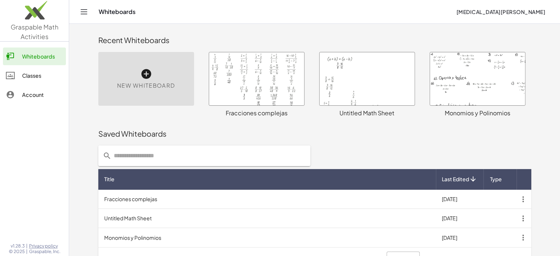
click at [249, 90] on div at bounding box center [256, 78] width 95 height 53
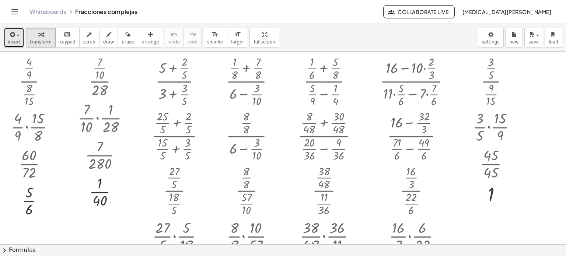
click at [14, 35] on icon "button" at bounding box center [11, 34] width 7 height 9
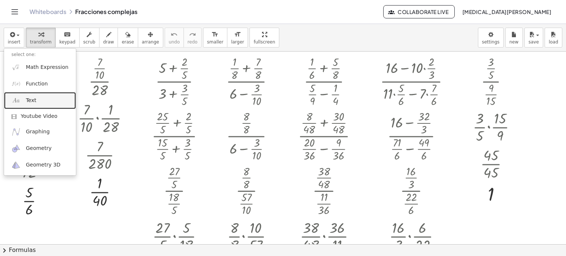
click at [16, 98] on img at bounding box center [15, 100] width 9 height 9
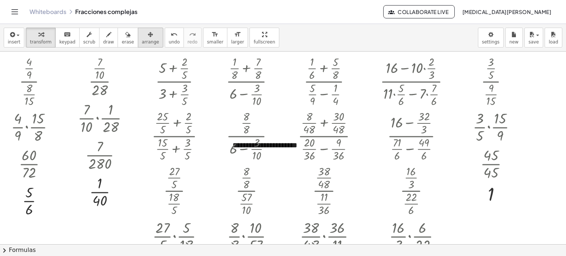
click at [147, 32] on button "arrange" at bounding box center [150, 38] width 25 height 20
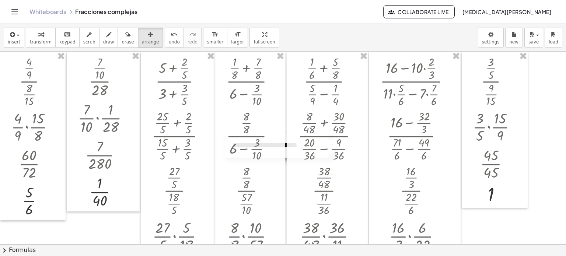
click at [286, 144] on div at bounding box center [280, 145] width 111 height 25
drag, startPoint x: 286, startPoint y: 144, endPoint x: 49, endPoint y: 44, distance: 257.4
click at [49, 44] on div "insert select one: Math Expression Function Text Youtube Video Graphing Geometr…" at bounding box center [283, 140] width 566 height 232
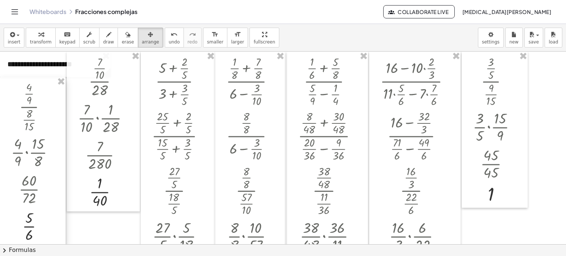
drag, startPoint x: 54, startPoint y: 96, endPoint x: 54, endPoint y: 121, distance: 25.4
click at [54, 121] on div at bounding box center [33, 161] width 66 height 169
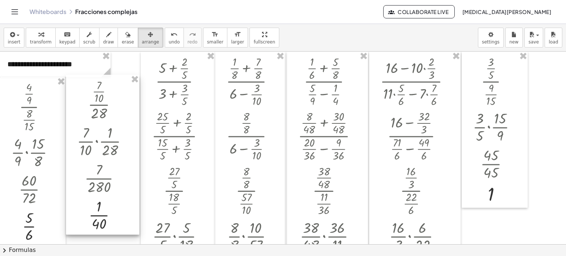
drag, startPoint x: 72, startPoint y: 78, endPoint x: 71, endPoint y: 101, distance: 23.2
click at [71, 101] on div at bounding box center [102, 155] width 73 height 160
click at [32, 40] on span "transform" at bounding box center [41, 41] width 22 height 5
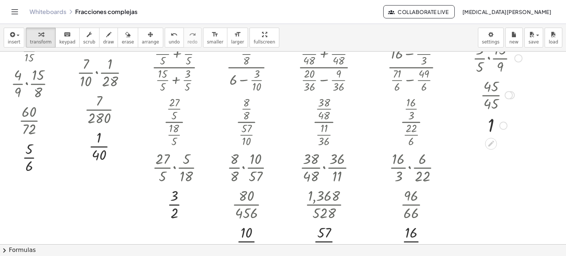
scroll to position [74, 0]
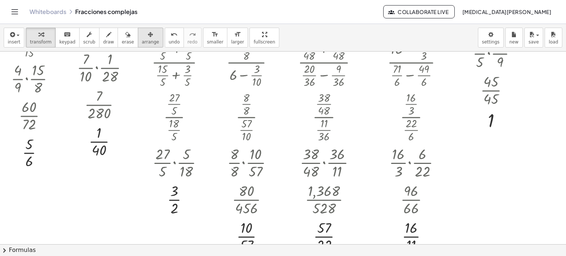
click at [142, 36] on div "button" at bounding box center [150, 34] width 17 height 9
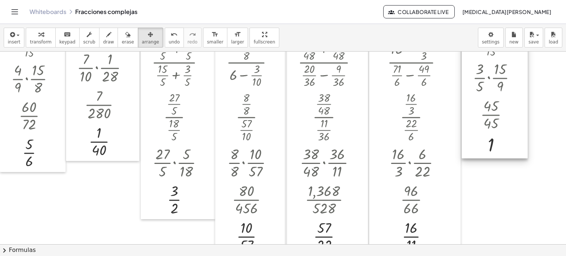
drag, startPoint x: 130, startPoint y: 36, endPoint x: 491, endPoint y: 135, distance: 374.3
click at [491, 135] on div at bounding box center [495, 80] width 66 height 156
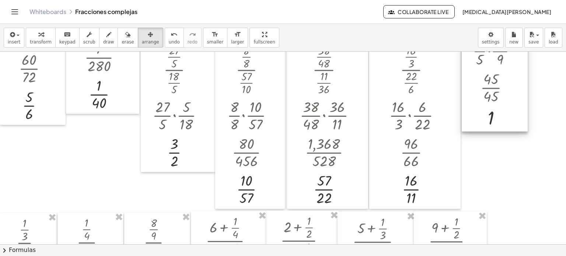
scroll to position [147, 0]
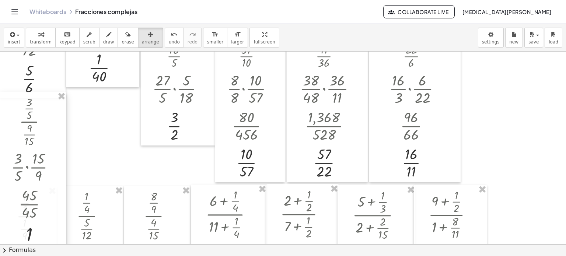
drag, startPoint x: 491, startPoint y: 79, endPoint x: 18, endPoint y: 222, distance: 493.6
click at [18, 222] on div at bounding box center [33, 170] width 66 height 156
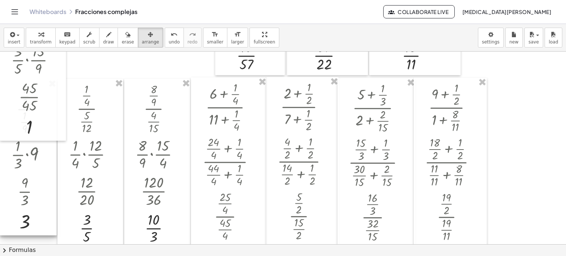
scroll to position [258, 0]
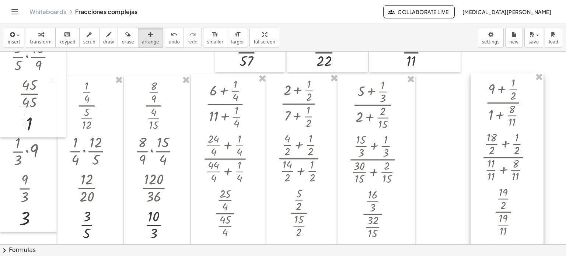
drag, startPoint x: 464, startPoint y: 133, endPoint x: 521, endPoint y: 128, distance: 57.7
click at [521, 128] on div at bounding box center [507, 212] width 73 height 278
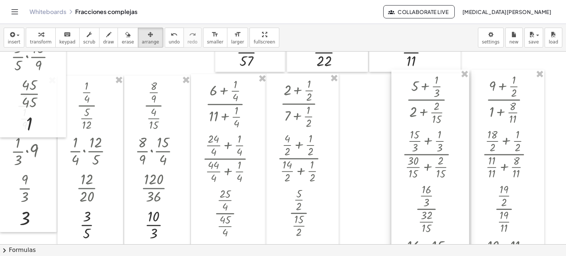
drag, startPoint x: 352, startPoint y: 135, endPoint x: 406, endPoint y: 129, distance: 54.0
click at [406, 129] on div at bounding box center [430, 209] width 78 height 278
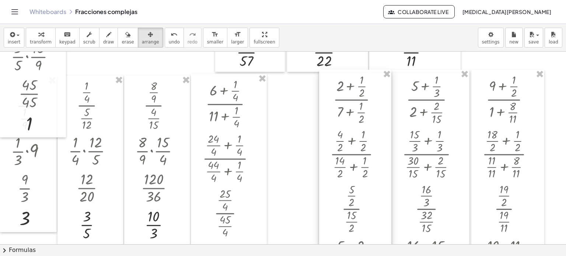
drag, startPoint x: 294, startPoint y: 132, endPoint x: 344, endPoint y: 128, distance: 50.6
click at [344, 128] on div at bounding box center [355, 209] width 72 height 278
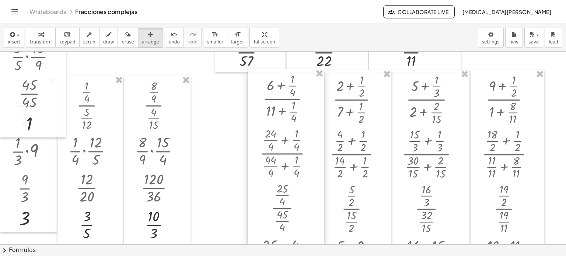
drag, startPoint x: 212, startPoint y: 151, endPoint x: 269, endPoint y: 146, distance: 57.4
click at [269, 146] on div at bounding box center [286, 208] width 76 height 278
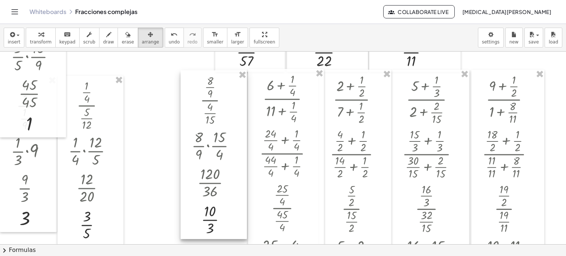
drag, startPoint x: 151, startPoint y: 146, endPoint x: 207, endPoint y: 140, distance: 56.6
click at [207, 140] on div at bounding box center [214, 154] width 66 height 169
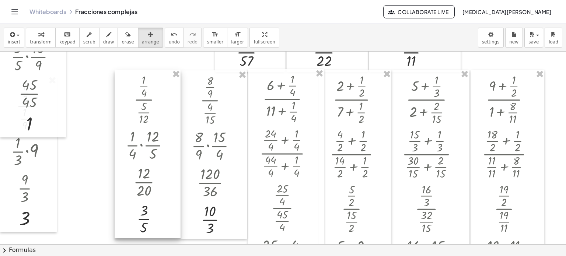
drag, startPoint x: 109, startPoint y: 142, endPoint x: 167, endPoint y: 136, distance: 57.4
click at [167, 136] on div at bounding box center [148, 154] width 66 height 169
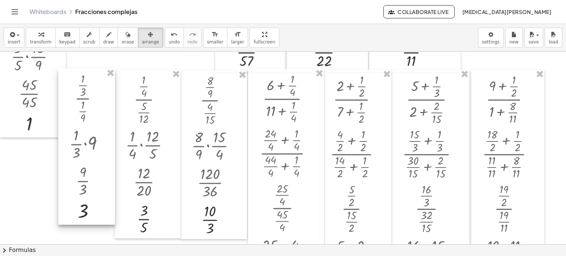
drag, startPoint x: 35, startPoint y: 169, endPoint x: 37, endPoint y: 112, distance: 57.5
click at [94, 160] on div at bounding box center [86, 147] width 57 height 156
click at [36, 137] on div at bounding box center [33, 59] width 66 height 156
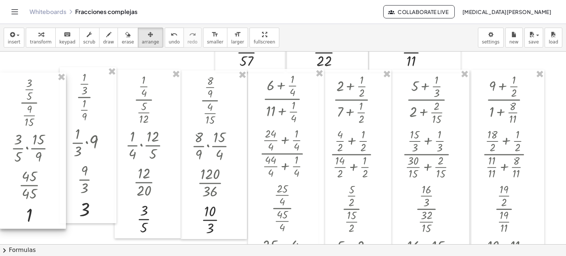
drag, startPoint x: 37, startPoint y: 112, endPoint x: 27, endPoint y: 153, distance: 42.5
click at [27, 153] on div at bounding box center [33, 151] width 66 height 156
click at [30, 41] on span "transform" at bounding box center [41, 41] width 22 height 5
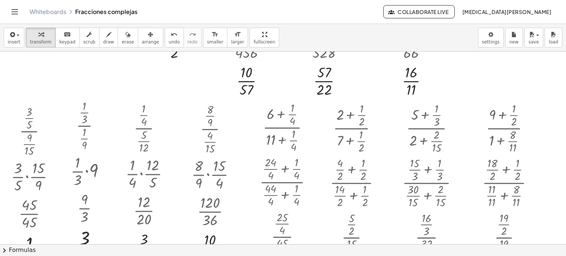
scroll to position [221, 0]
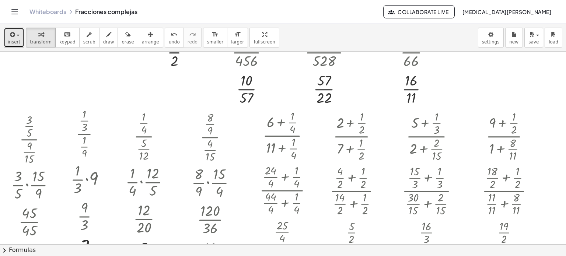
click at [17, 43] on span "insert" at bounding box center [14, 41] width 13 height 5
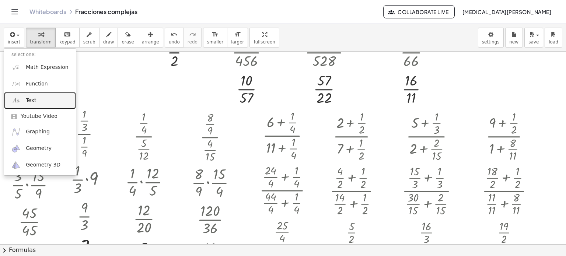
click at [30, 95] on link "Text" at bounding box center [40, 100] width 72 height 17
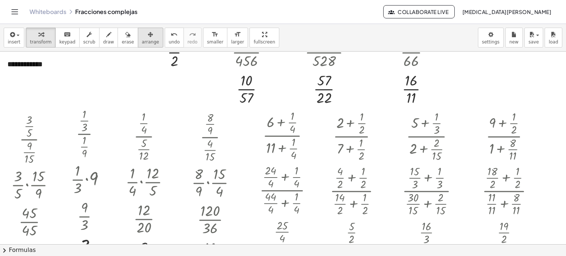
click at [148, 32] on icon "button" at bounding box center [150, 34] width 5 height 9
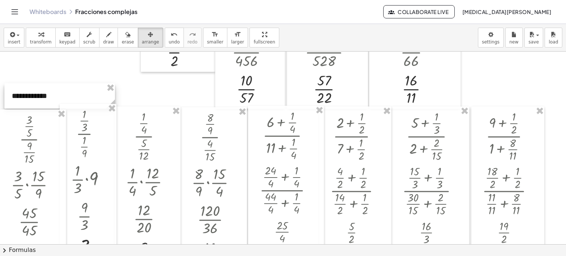
drag, startPoint x: 56, startPoint y: 74, endPoint x: 60, endPoint y: 106, distance: 32.0
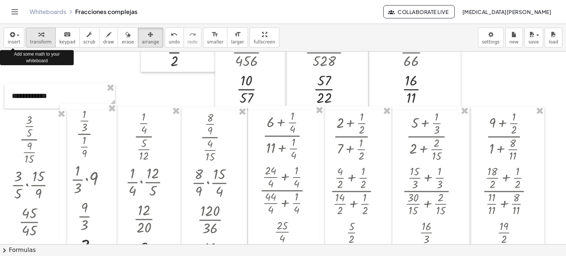
click at [34, 39] on span "transform" at bounding box center [41, 41] width 22 height 5
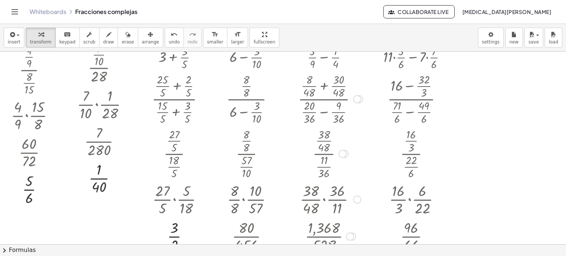
scroll to position [0, 0]
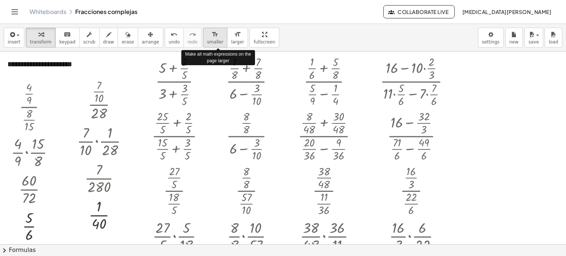
click at [207, 39] on span "smaller" at bounding box center [215, 41] width 16 height 5
click at [207, 43] on span "smaller" at bounding box center [215, 41] width 16 height 5
click at [212, 32] on icon "format_size" at bounding box center [215, 34] width 7 height 9
click at [99, 71] on div "**********" at bounding box center [55, 64] width 111 height 25
